Goal: Transaction & Acquisition: Purchase product/service

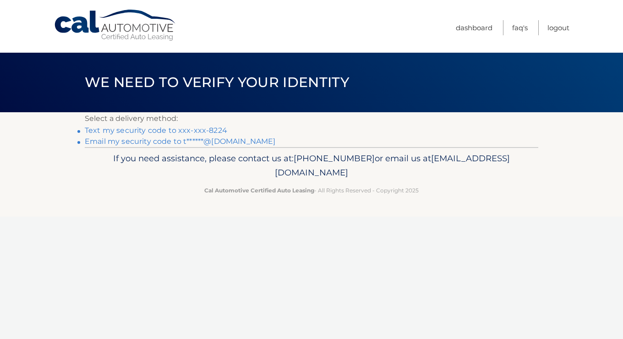
click at [214, 129] on link "Text my security code to xxx-xxx-8224" at bounding box center [156, 130] width 142 height 9
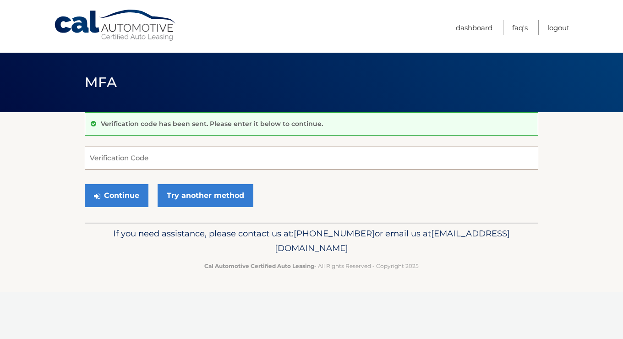
click at [272, 163] on input "Verification Code" at bounding box center [311, 158] width 453 height 23
type input "169187"
click at [131, 199] on button "Continue" at bounding box center [117, 195] width 64 height 23
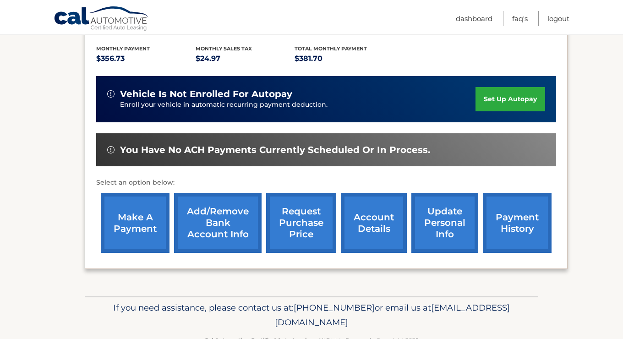
scroll to position [206, 0]
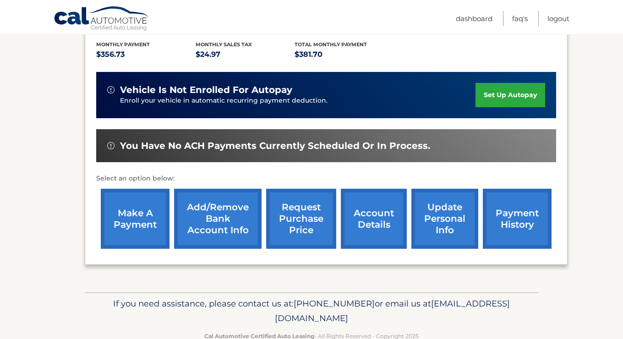
click at [136, 209] on link "make a payment" at bounding box center [135, 219] width 69 height 60
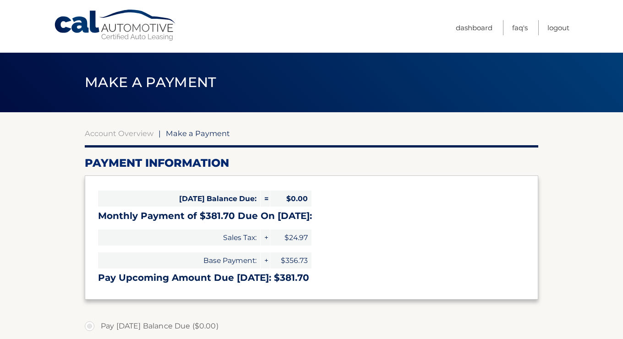
select select "MThmNzQwOWYtZTE5NS00OTNjLTgyYTktNGJiYmNlZmM1ODgy"
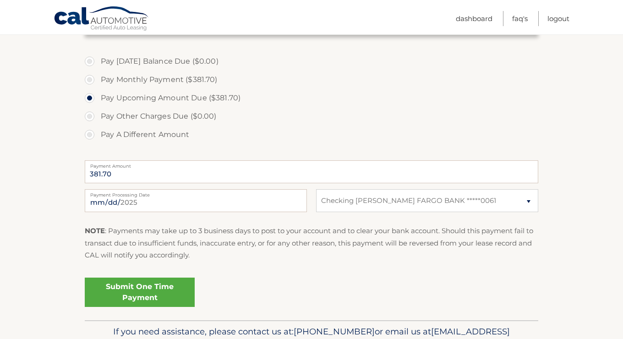
scroll to position [269, 0]
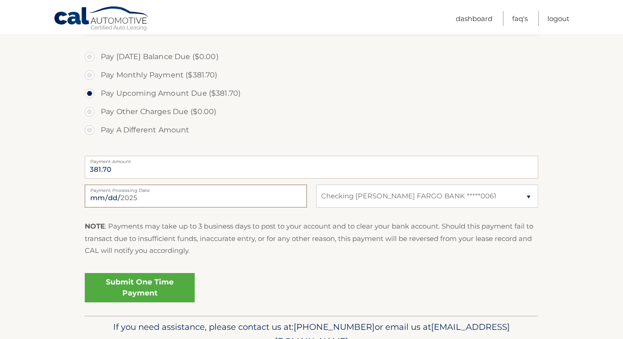
click at [111, 200] on input "2025-09-01" at bounding box center [196, 196] width 222 height 23
type input "2025-09-05"
click at [162, 284] on link "Submit One Time Payment" at bounding box center [140, 287] width 110 height 29
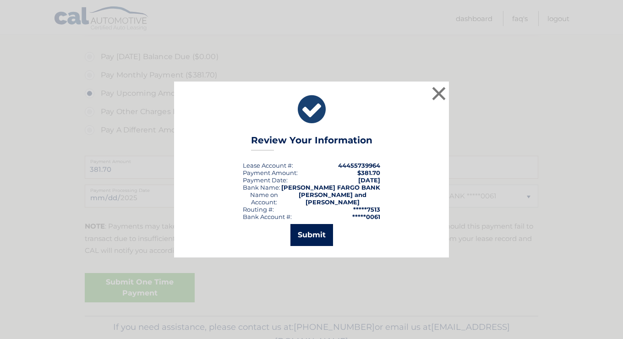
click at [315, 233] on button "Submit" at bounding box center [311, 235] width 43 height 22
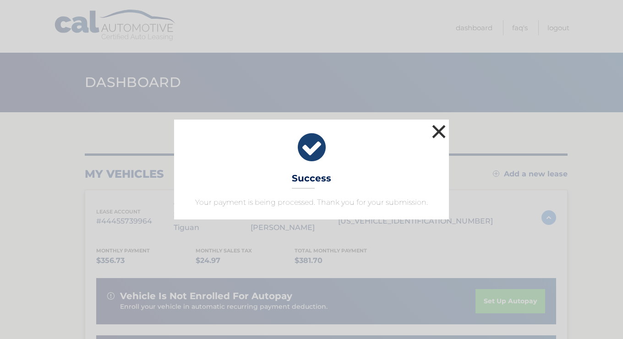
click at [434, 132] on button "×" at bounding box center [439, 131] width 18 height 18
